Goal: Task Accomplishment & Management: Use online tool/utility

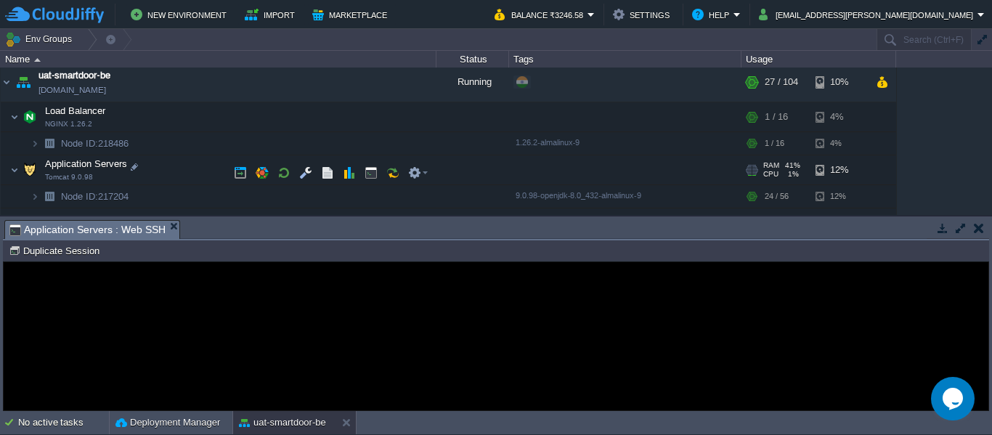
scroll to position [203, 0]
click at [311, 166] on button "button" at bounding box center [305, 171] width 13 height 13
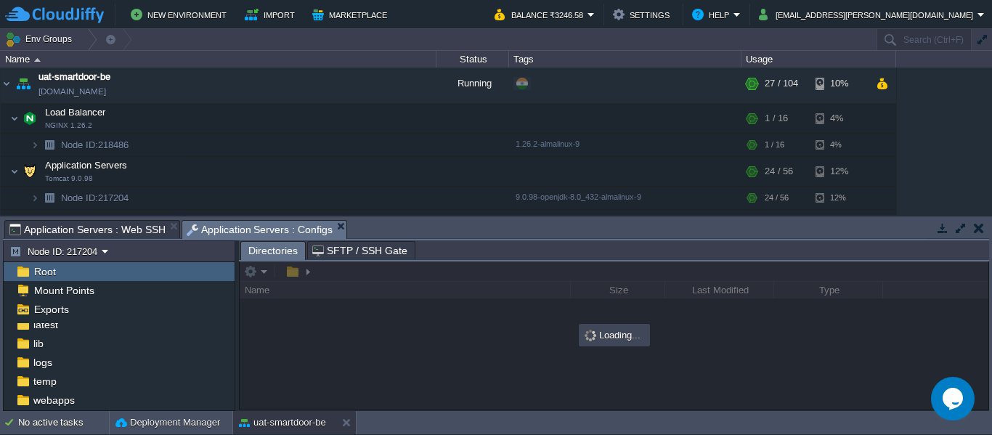
scroll to position [118, 0]
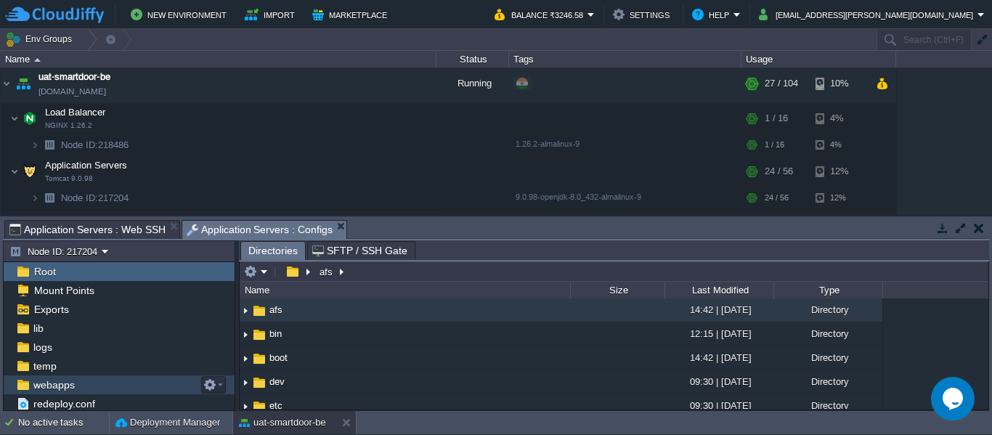
click at [65, 386] on span "webapps" at bounding box center [53, 384] width 46 height 13
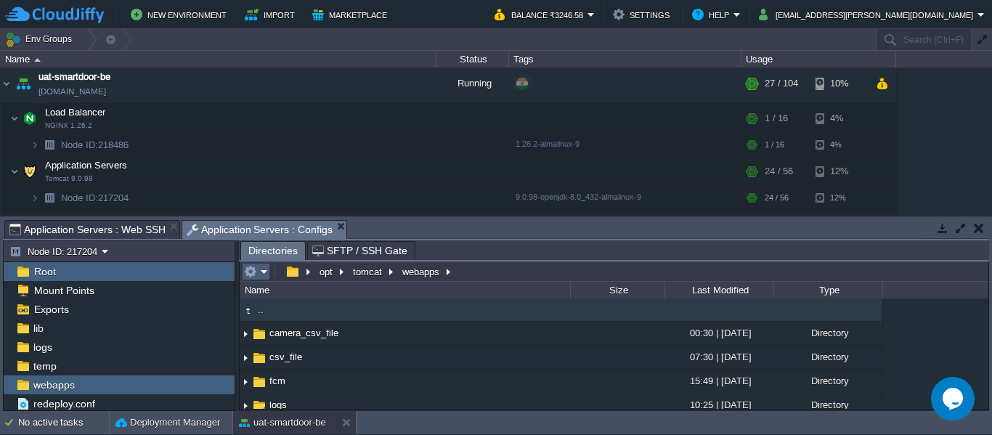
click at [261, 278] on em at bounding box center [256, 271] width 24 height 13
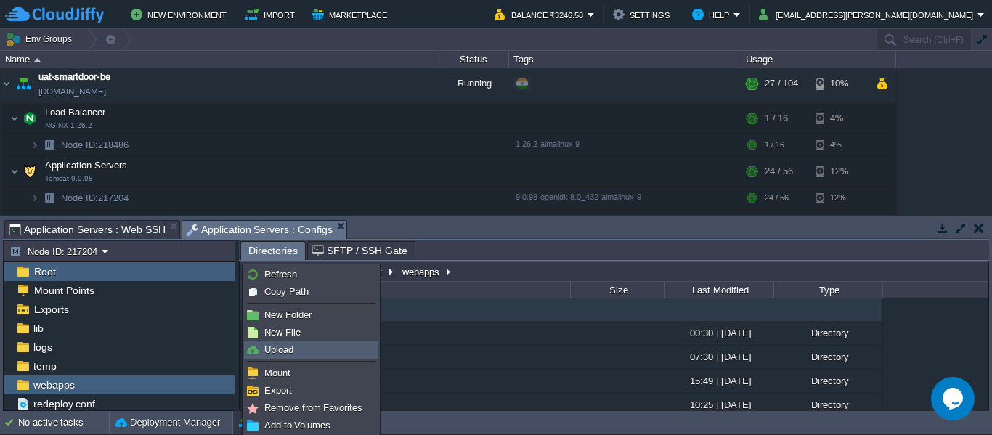
click at [273, 342] on link "Upload" at bounding box center [311, 350] width 133 height 16
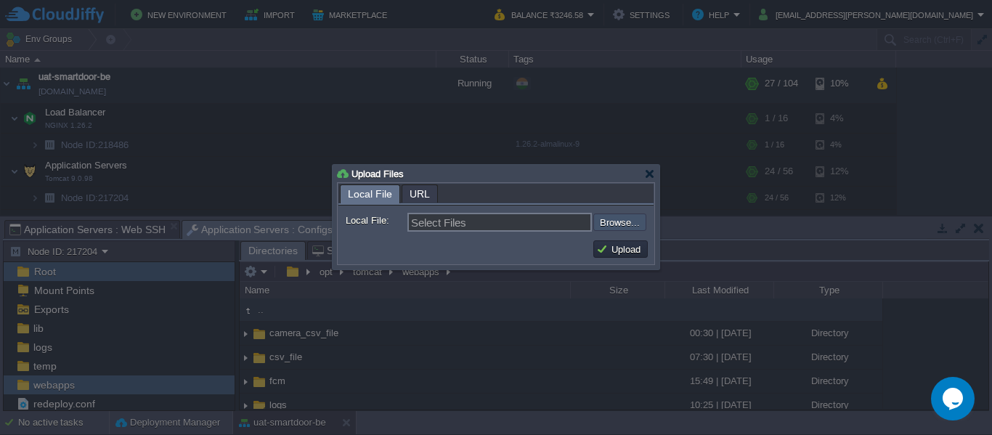
click at [620, 224] on input "file" at bounding box center [554, 221] width 184 height 17
type input "C:\fakepath\smartdoor-adminservice-1.1.1-SNAPSHOT.jar"
type input "smartdoor-adminservice-1.1.1-SNAPSHOT.jar"
click at [619, 251] on button "Upload" at bounding box center [620, 248] width 49 height 13
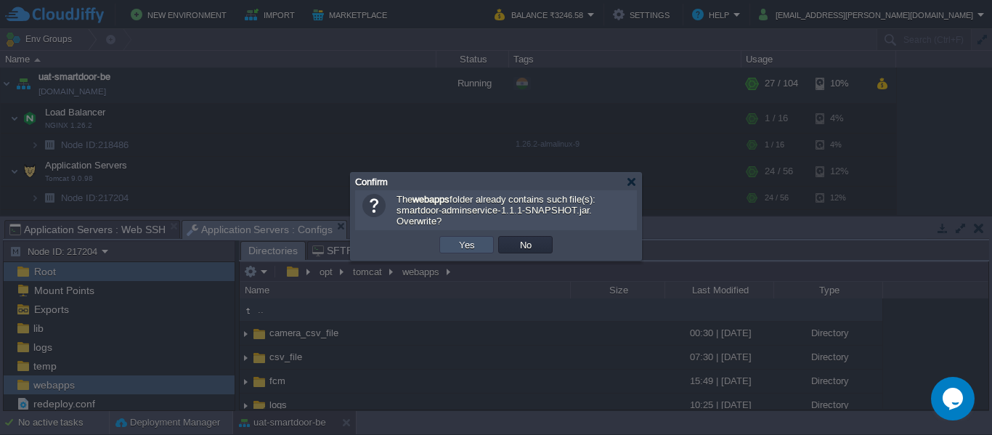
click at [468, 242] on button "Yes" at bounding box center [466, 244] width 25 height 13
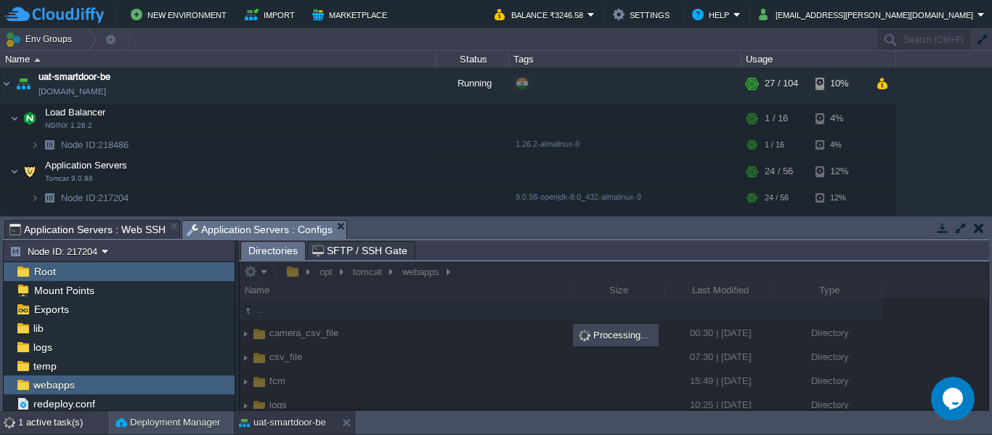
click at [55, 417] on div "1 active task(s)" at bounding box center [63, 422] width 91 height 23
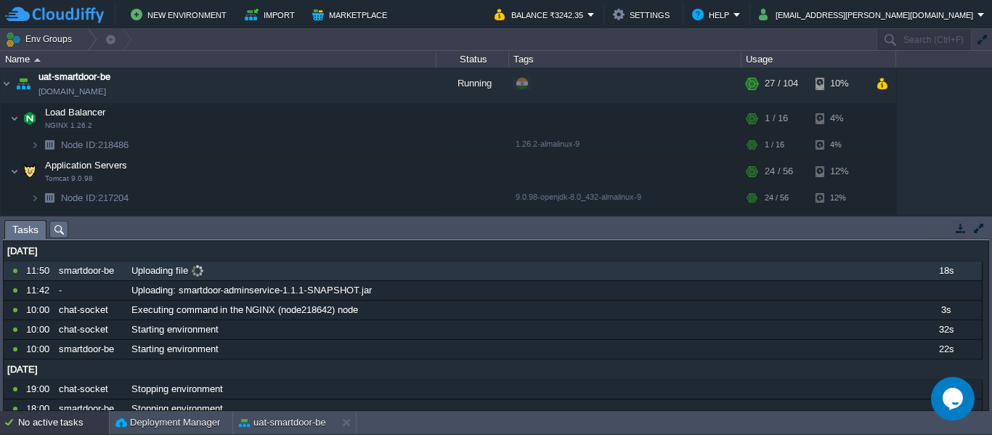
click at [22, 272] on div at bounding box center [15, 270] width 15 height 13
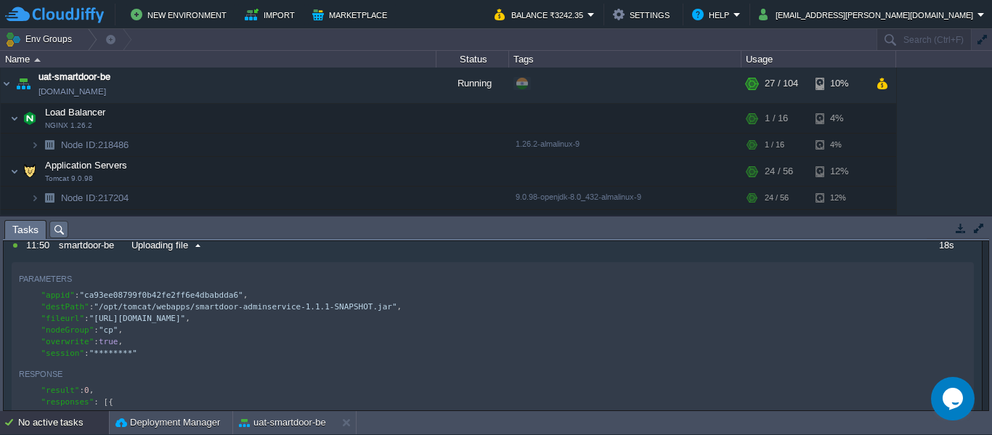
scroll to position [0, 0]
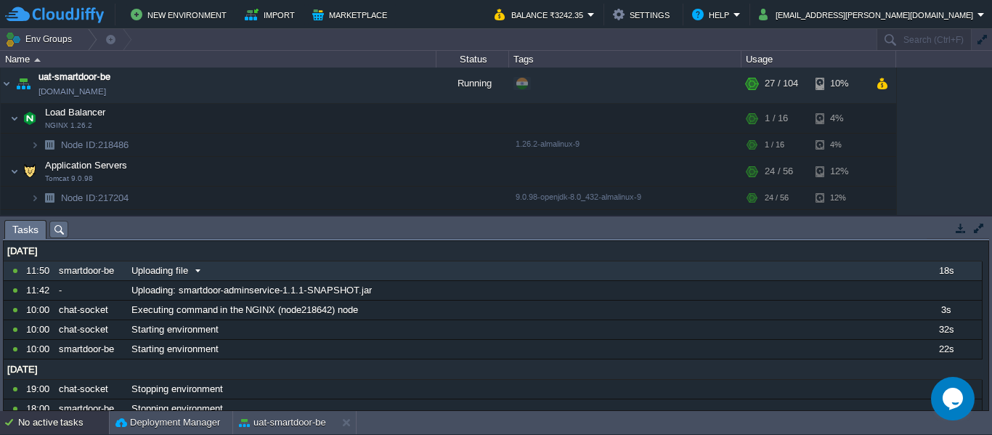
click at [211, 270] on div "Uploading file" at bounding box center [518, 270] width 780 height 19
click at [291, 413] on div "uat-smartdoor-be" at bounding box center [284, 422] width 103 height 23
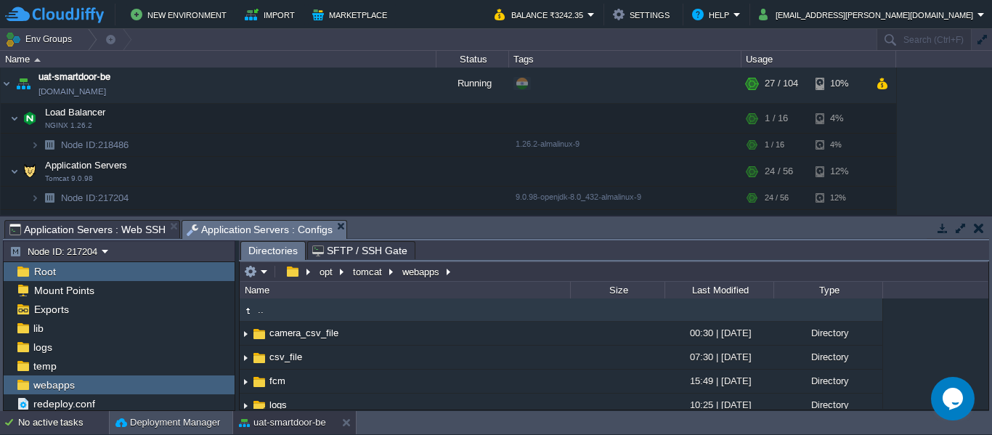
click at [60, 417] on div "No active tasks" at bounding box center [63, 422] width 91 height 23
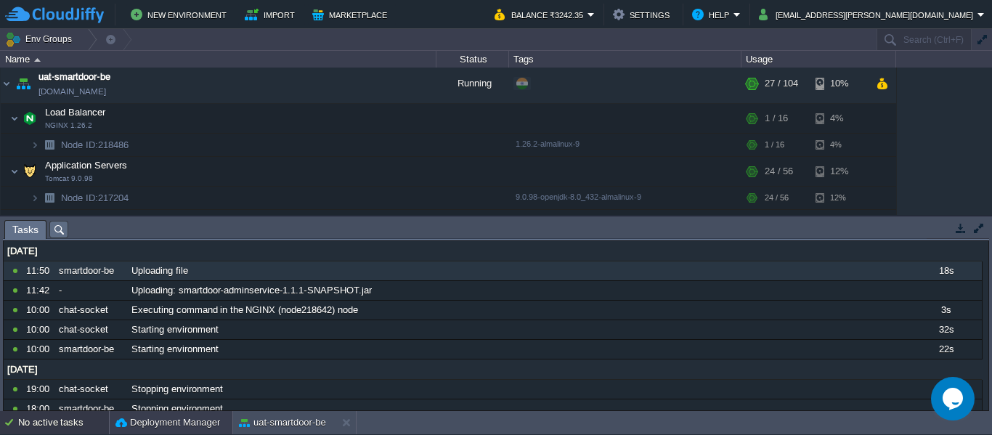
click at [145, 433] on div "Deployment Manager" at bounding box center [171, 422] width 123 height 23
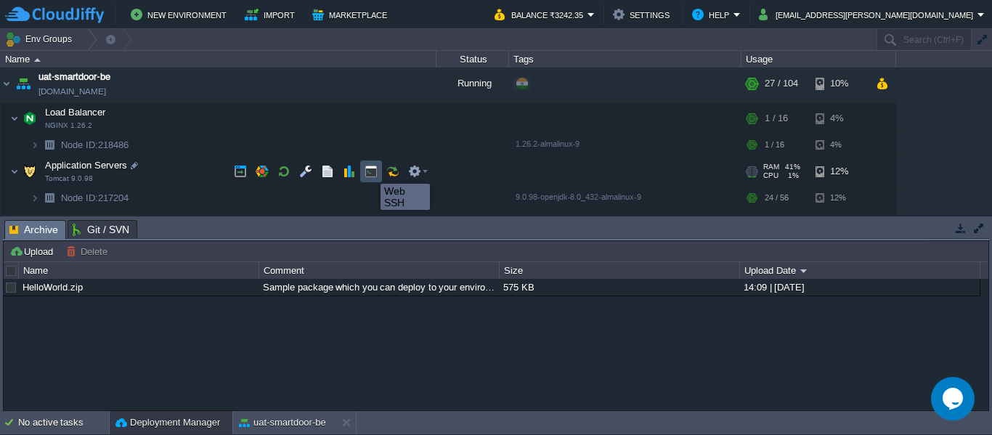
click at [370, 171] on button "button" at bounding box center [370, 171] width 13 height 13
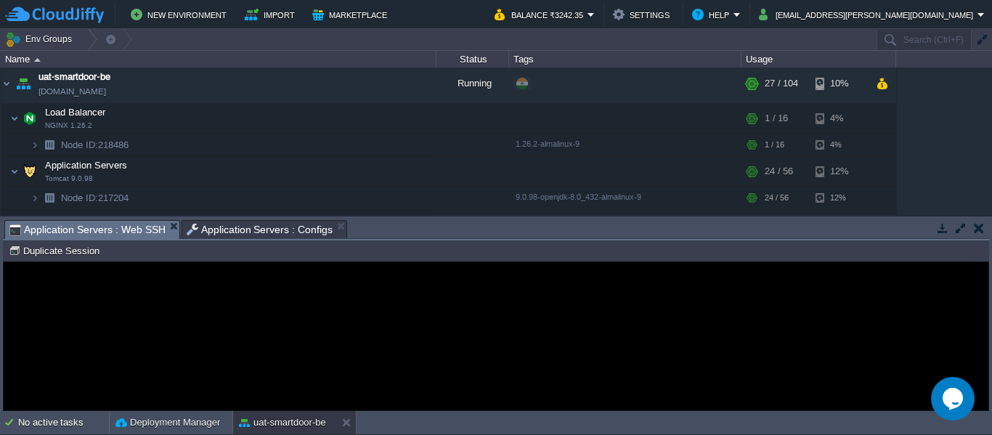
click at [263, 353] on div "Error An error has occurred and this action cannot be completed. If the problem…" at bounding box center [496, 336] width 984 height 118
click at [96, 229] on span "Application Servers : Web SSH" at bounding box center [87, 230] width 156 height 18
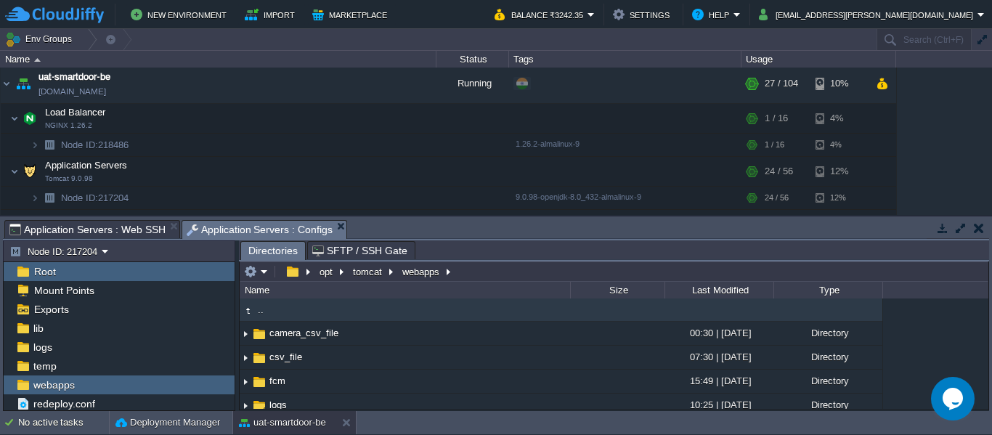
click at [253, 232] on span "Application Servers : Configs" at bounding box center [260, 230] width 147 height 18
click at [99, 227] on span "Application Servers : Web SSH" at bounding box center [87, 229] width 156 height 17
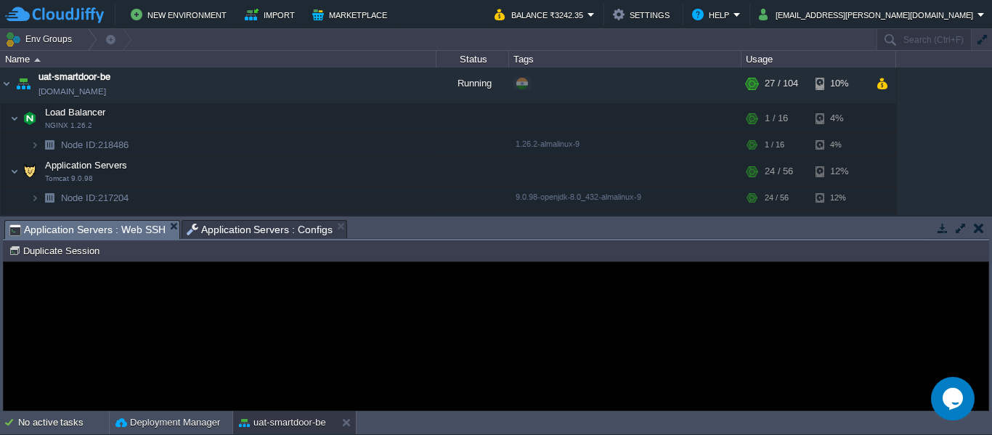
click at [235, 328] on div "Error An error has occurred and this action cannot be completed. If the problem…" at bounding box center [496, 336] width 984 height 118
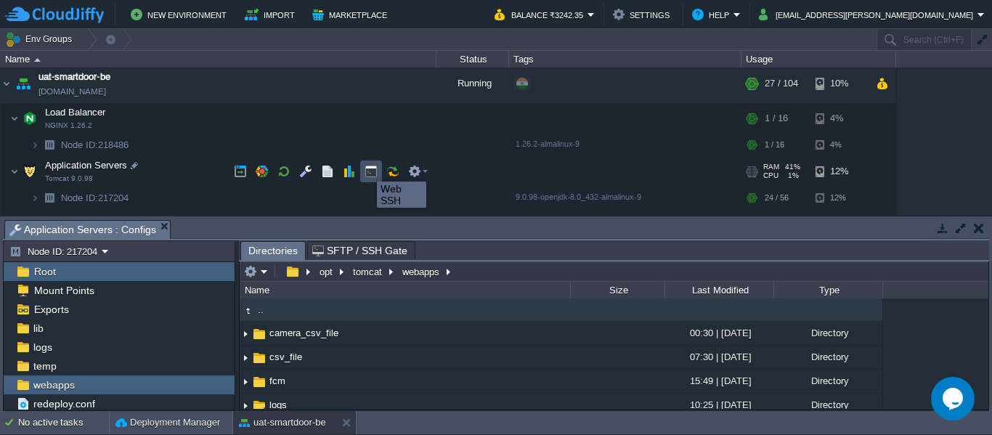
click at [366, 168] on button "button" at bounding box center [370, 171] width 13 height 13
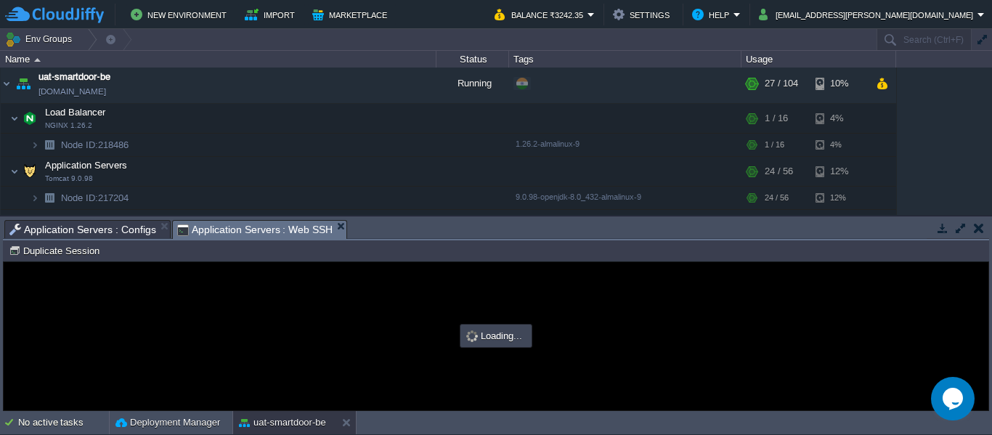
type input "#000000"
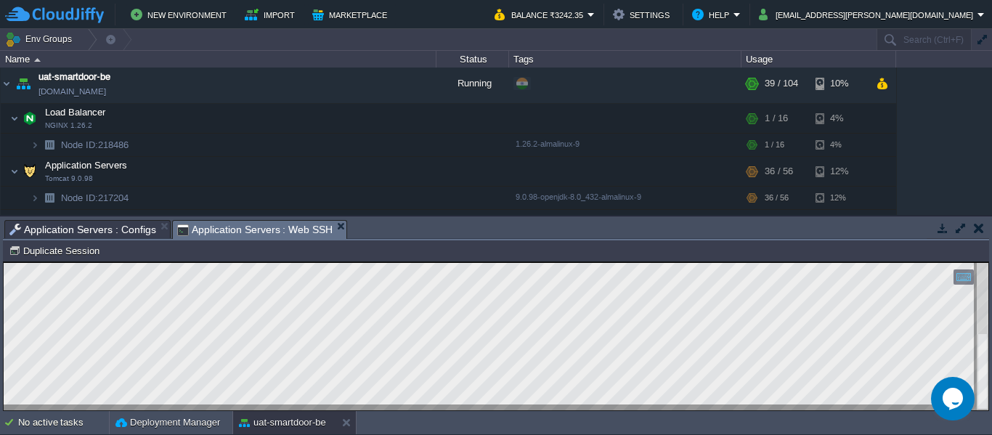
scroll to position [314, 0]
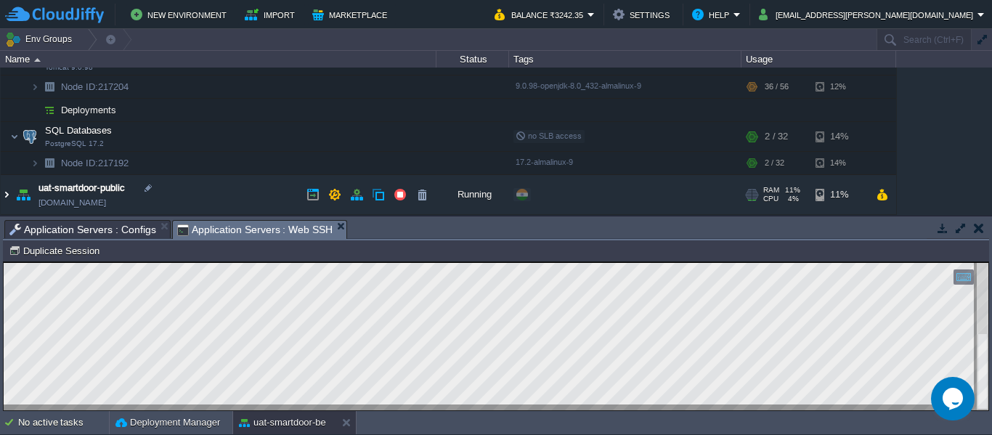
click at [7, 199] on img at bounding box center [7, 194] width 12 height 39
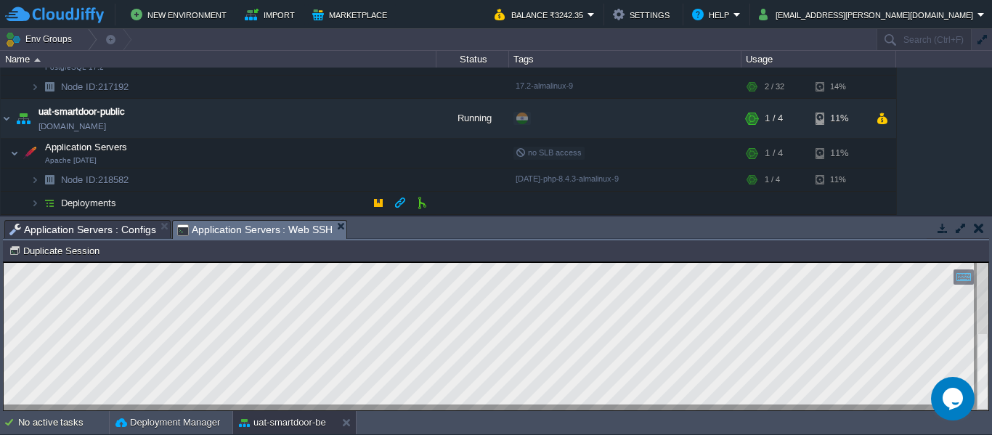
click at [41, 201] on img at bounding box center [49, 203] width 20 height 23
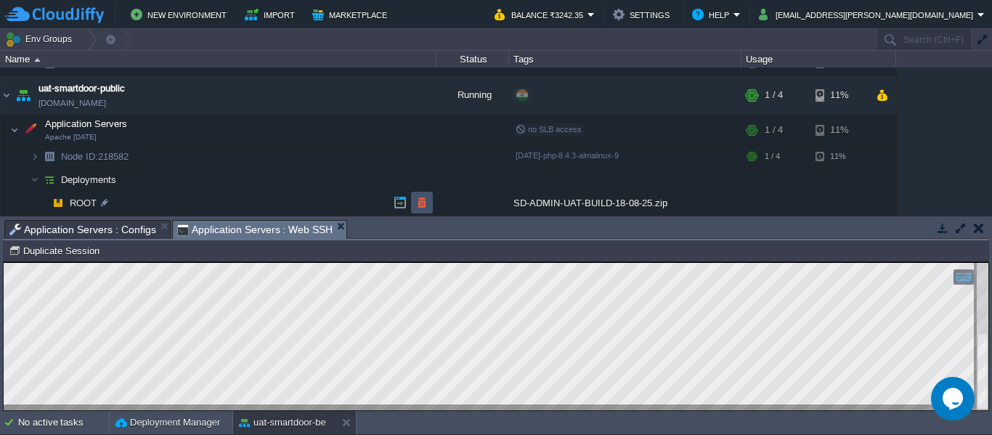
click at [418, 202] on button "button" at bounding box center [421, 202] width 13 height 13
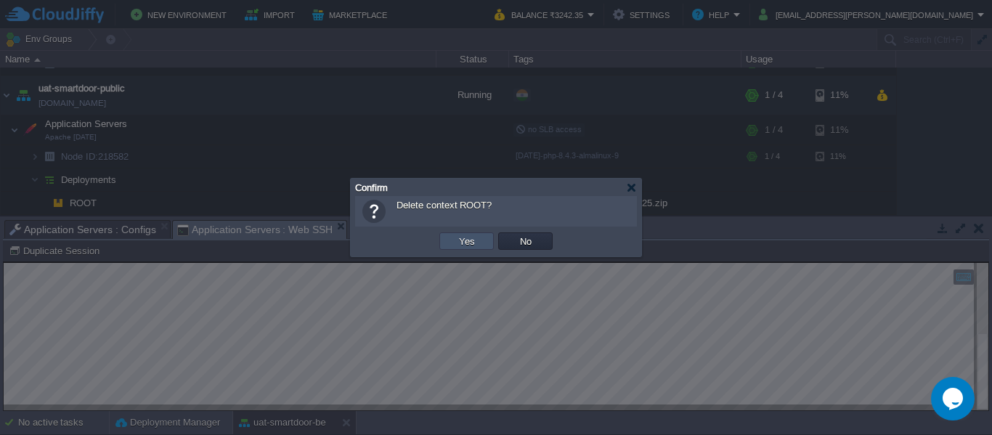
click at [476, 241] on button "Yes" at bounding box center [466, 241] width 25 height 13
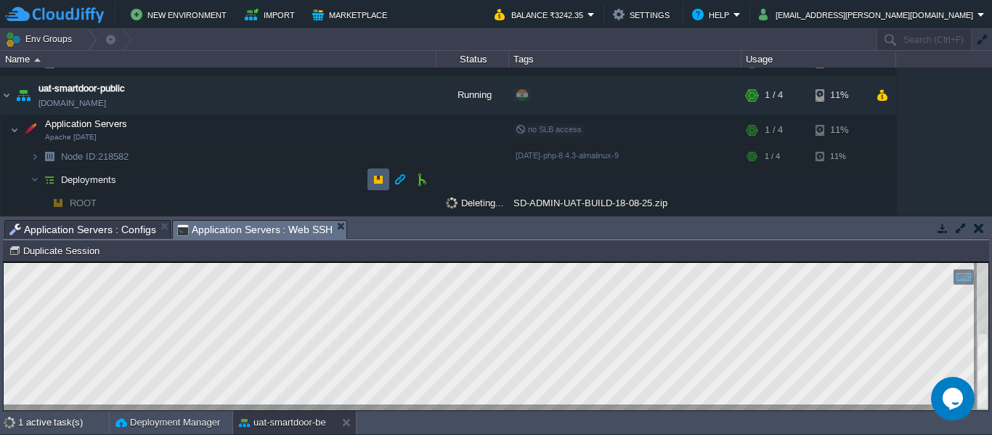
scroll to position [391, 0]
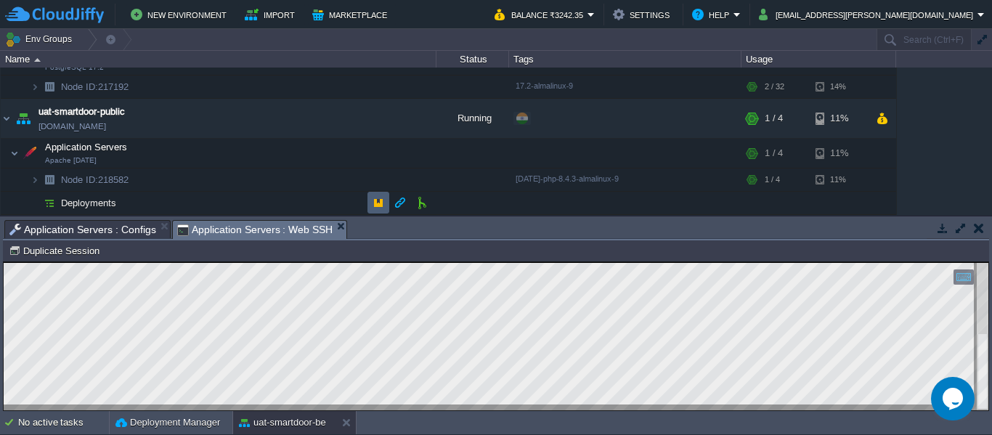
click at [372, 192] on td at bounding box center [378, 203] width 22 height 22
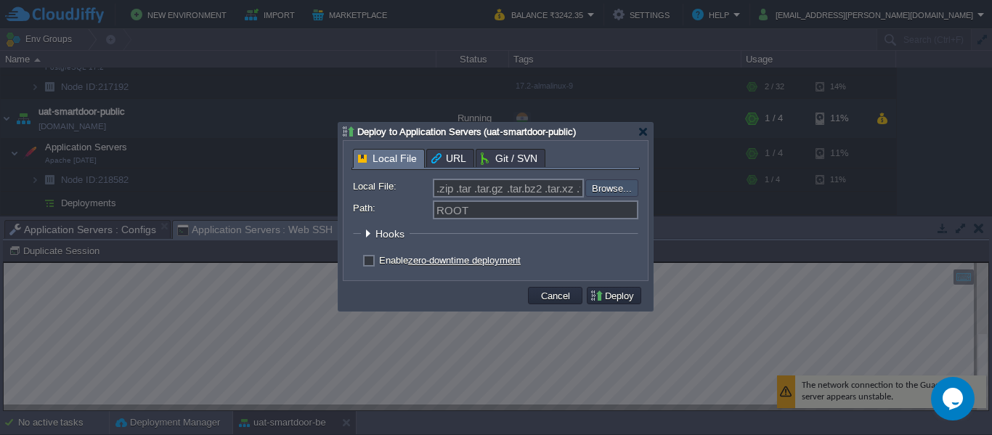
click at [607, 181] on input "file" at bounding box center [546, 187] width 184 height 17
type input "C:\fakepath\SD-PUBLIC-UAT-BUILD-19-08-25.zip"
type input "SD-PUBLIC-UAT-BUILD-19-08-25.zip"
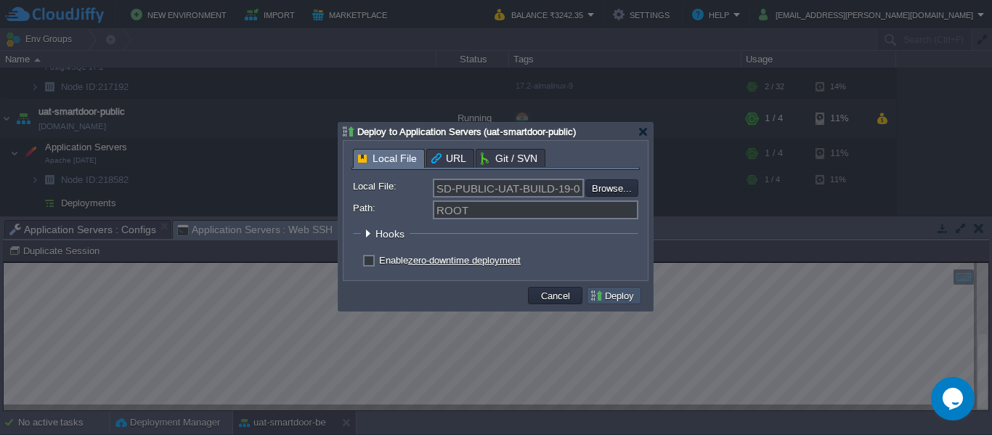
click at [616, 295] on button "Deploy" at bounding box center [614, 295] width 49 height 13
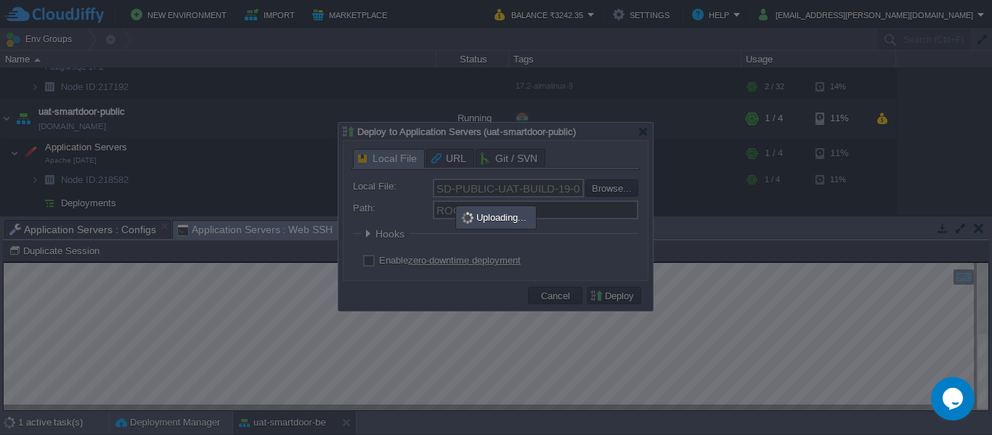
scroll to position [408, 0]
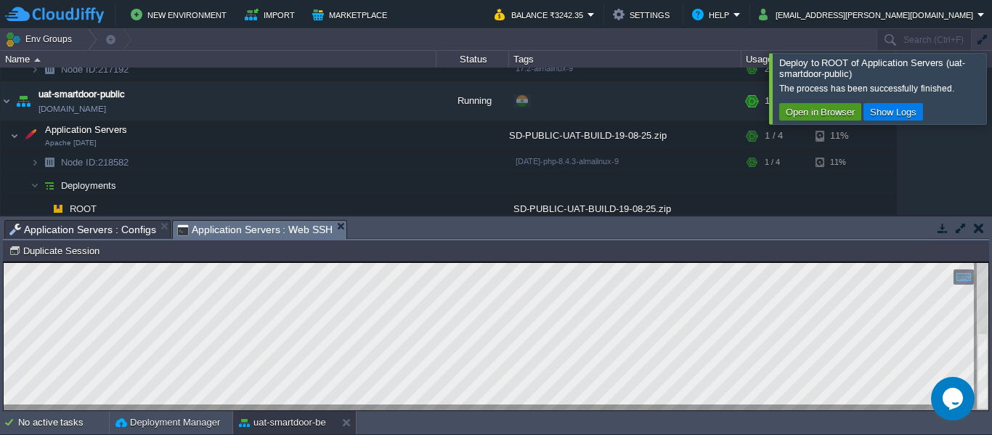
click at [819, 110] on button "Open in Browser" at bounding box center [820, 111] width 78 height 13
